Goal: Information Seeking & Learning: Find specific fact

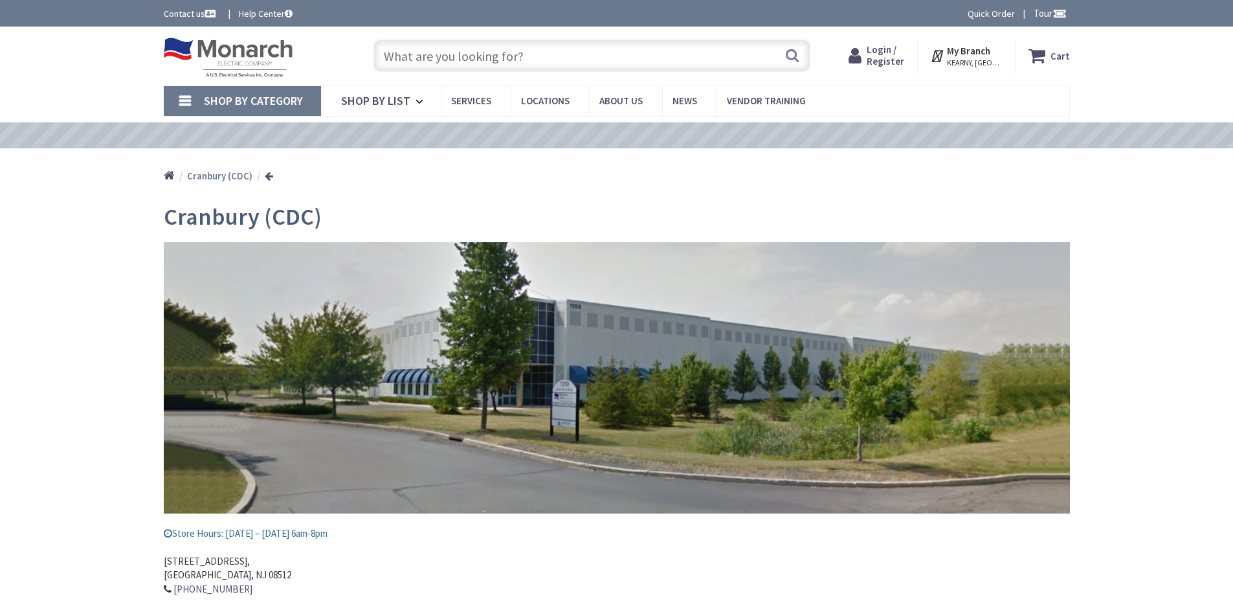
type input "[PERSON_NAME][GEOGRAPHIC_DATA], [GEOGRAPHIC_DATA]"
click at [412, 49] on input "text" at bounding box center [592, 55] width 437 height 32
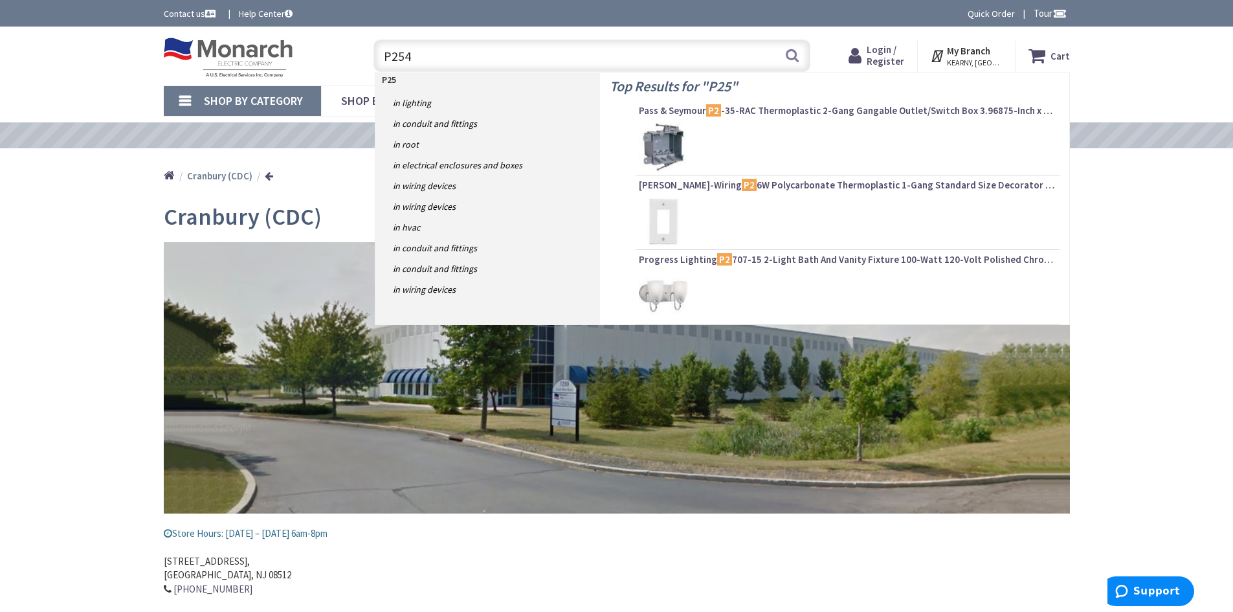
type input "P2546"
